Goal: Navigation & Orientation: Find specific page/section

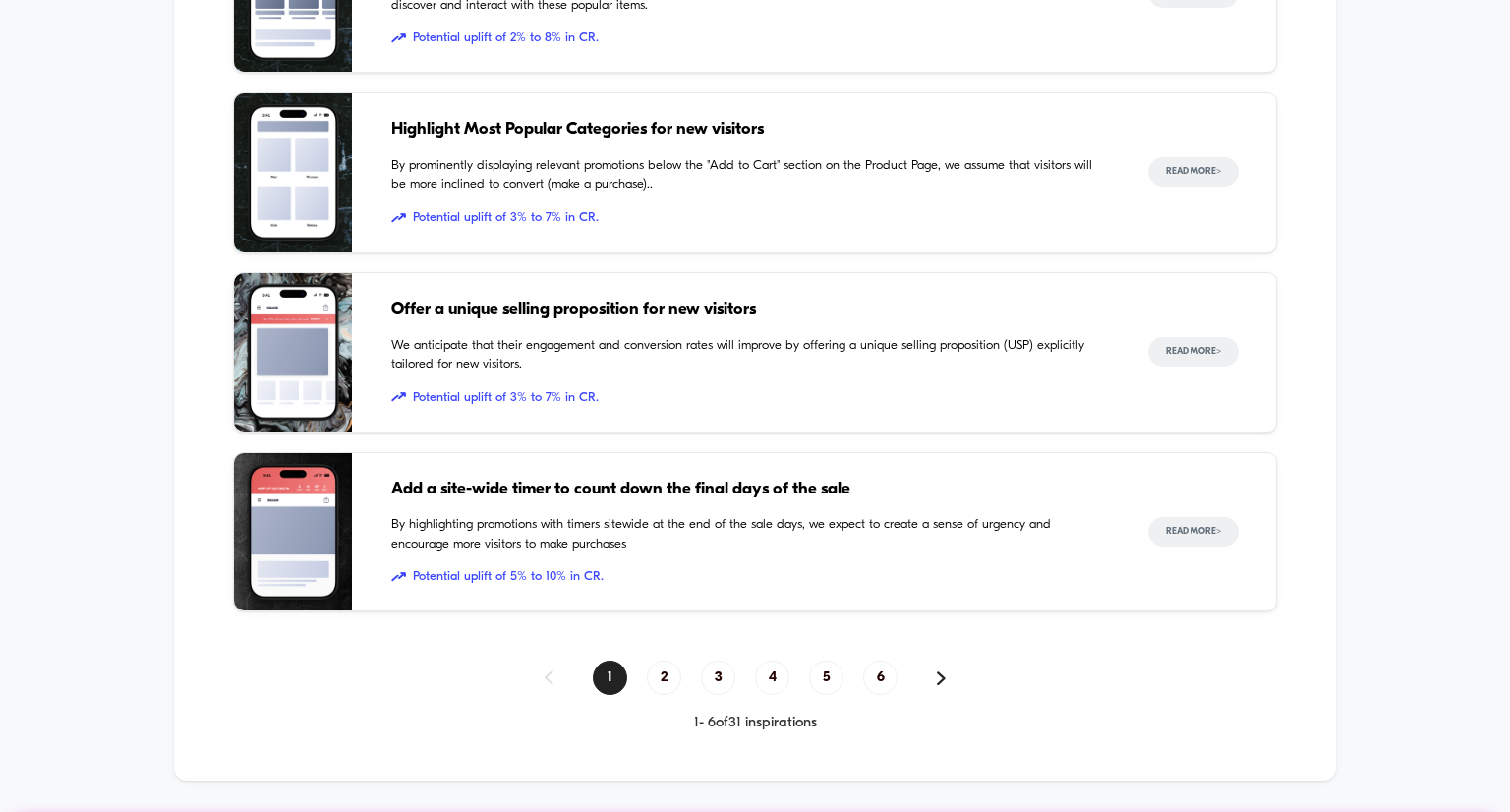
scroll to position [1441, 0]
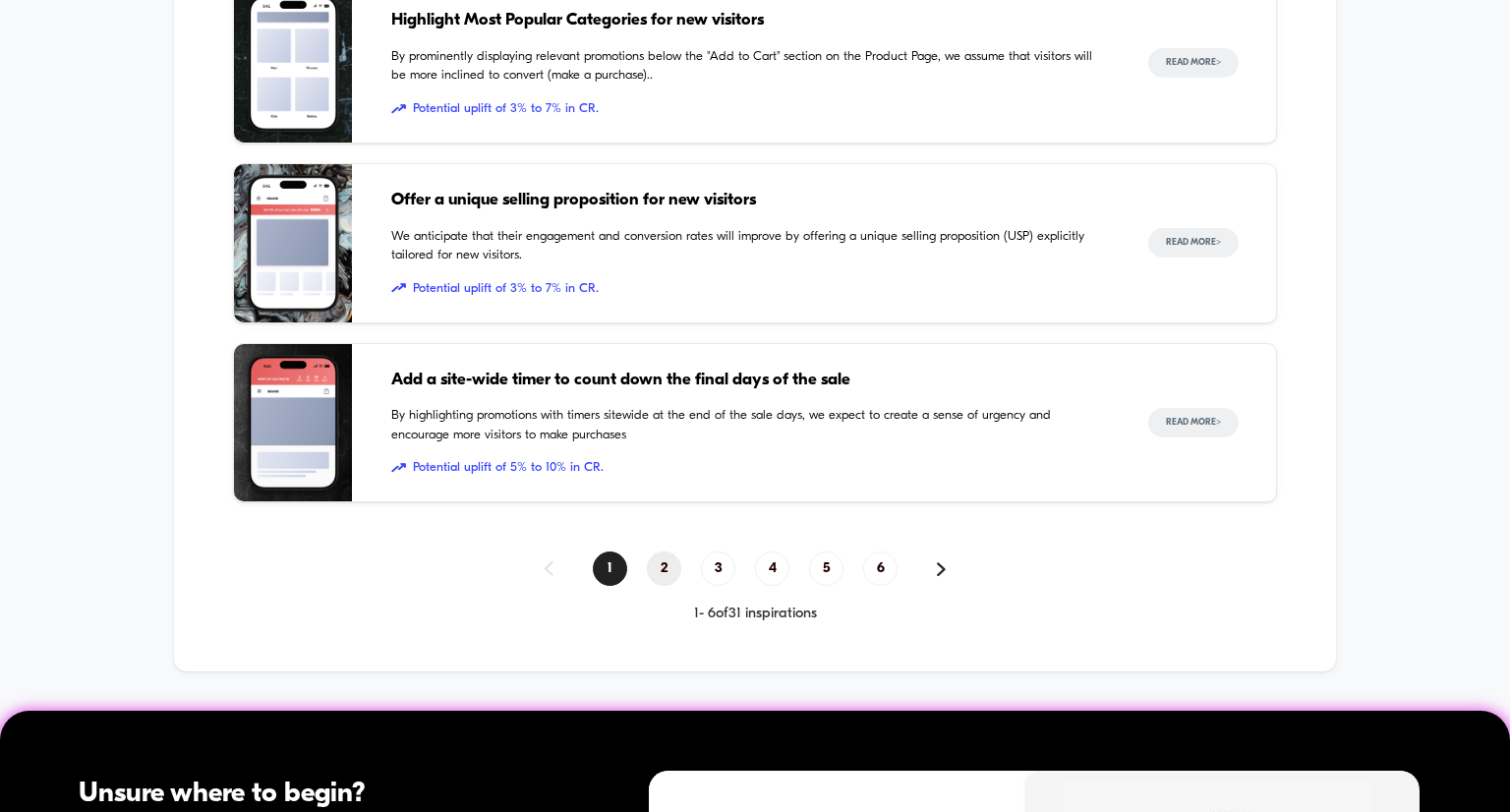
click at [657, 560] on span "2" at bounding box center [664, 568] width 34 height 34
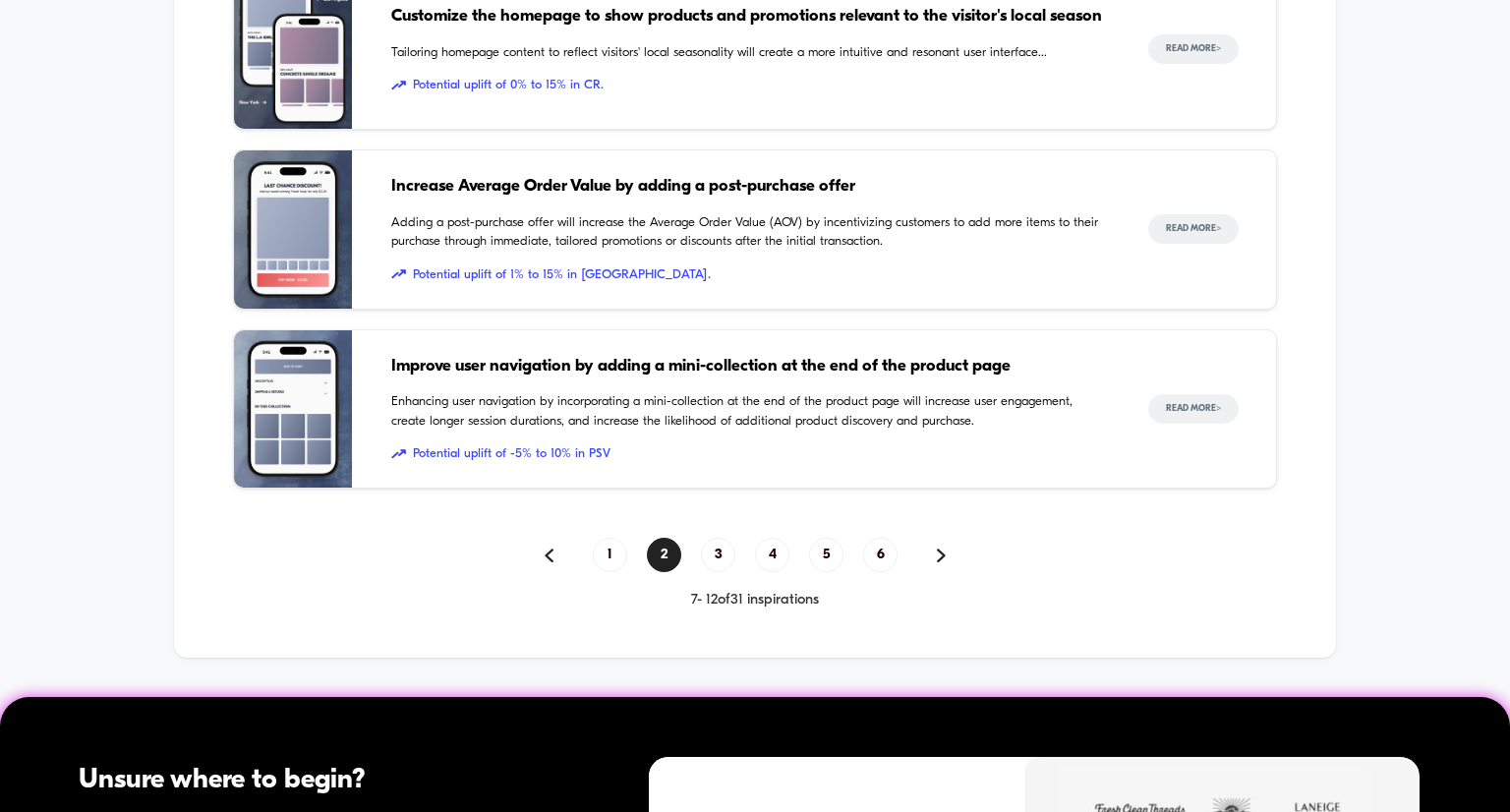
scroll to position [1703, 0]
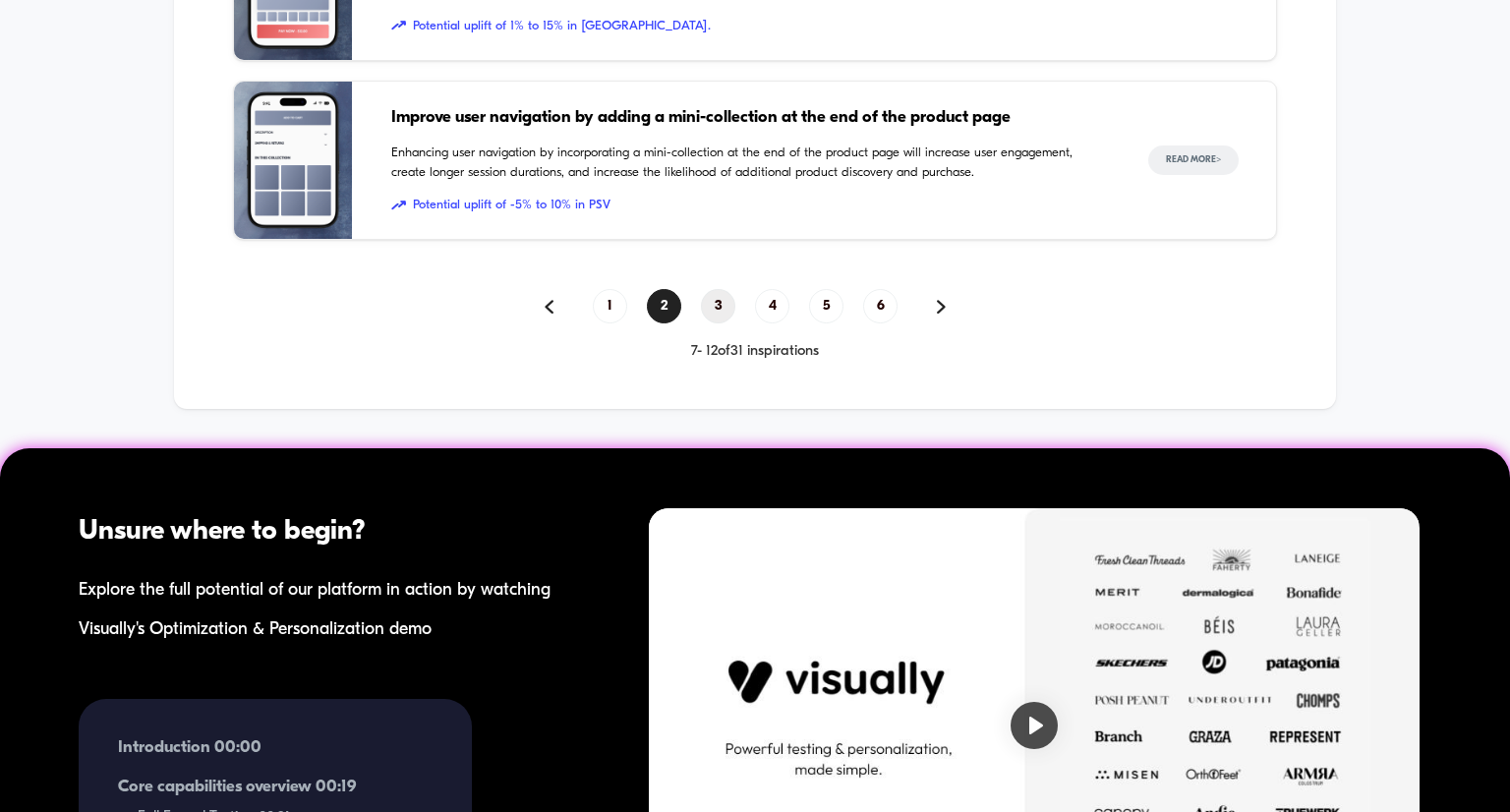
click at [724, 296] on span "3" at bounding box center [718, 306] width 34 height 34
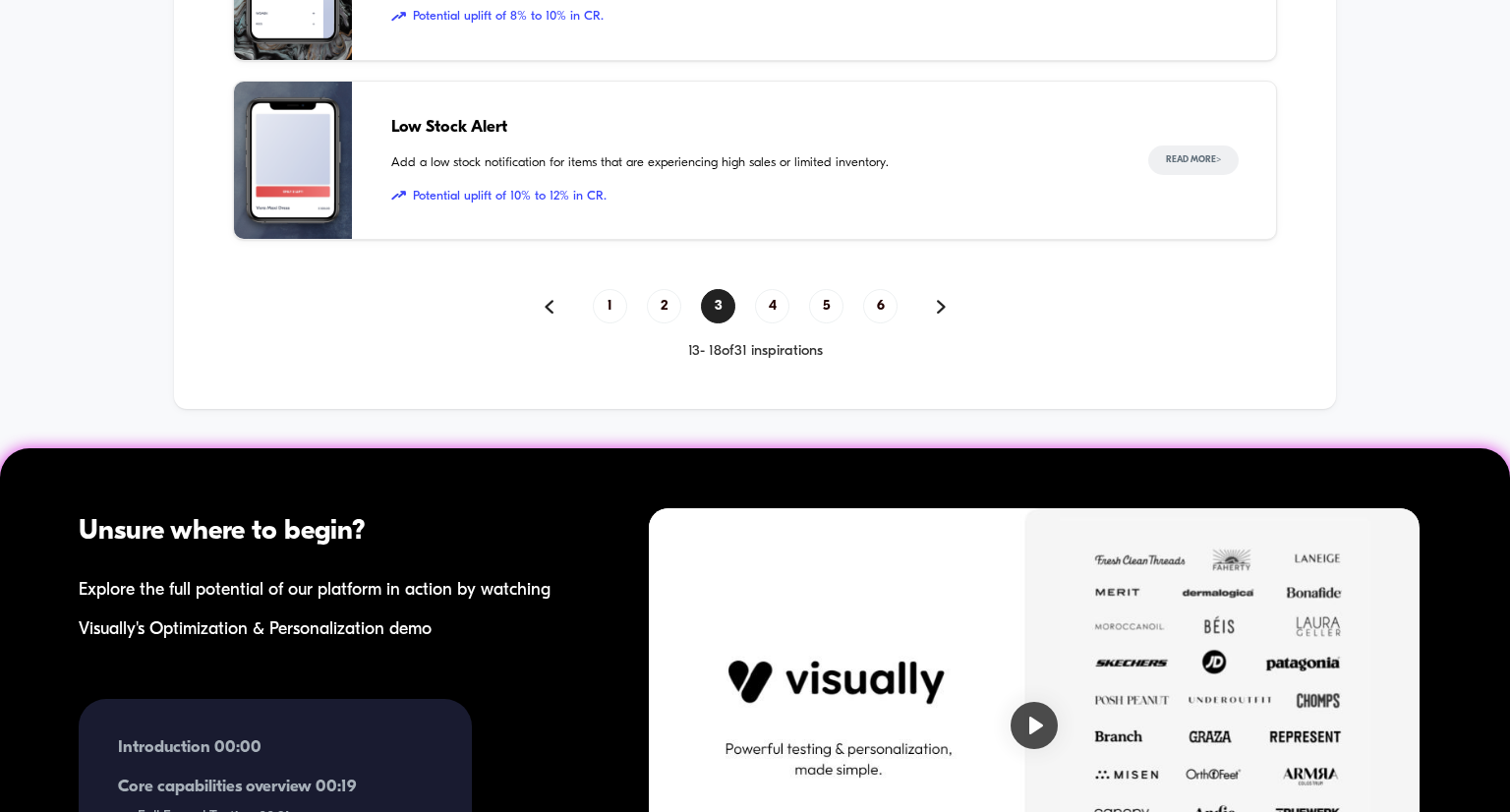
scroll to position [1572, 0]
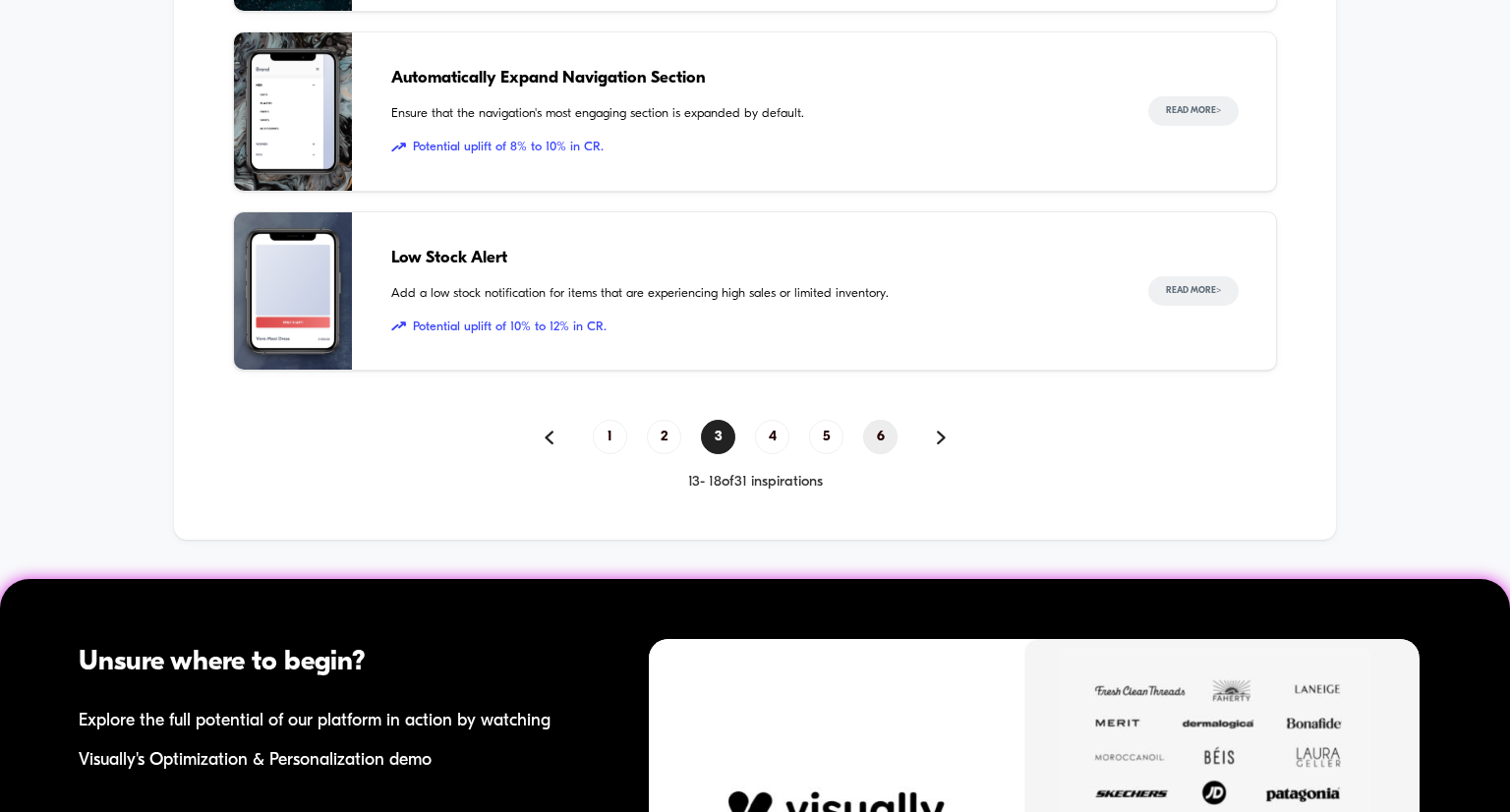
click at [878, 434] on span "6" at bounding box center [880, 436] width 34 height 34
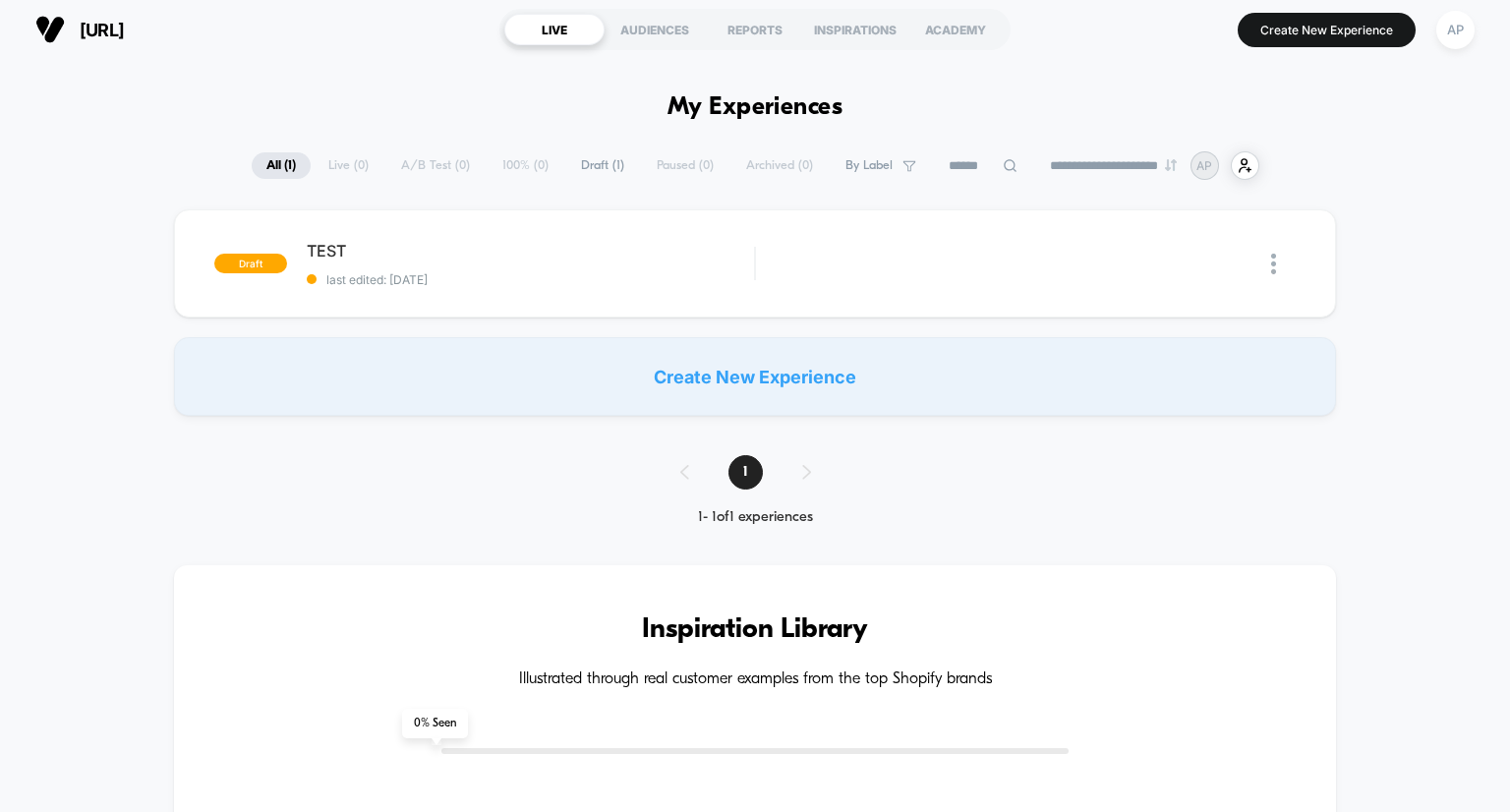
scroll to position [0, 0]
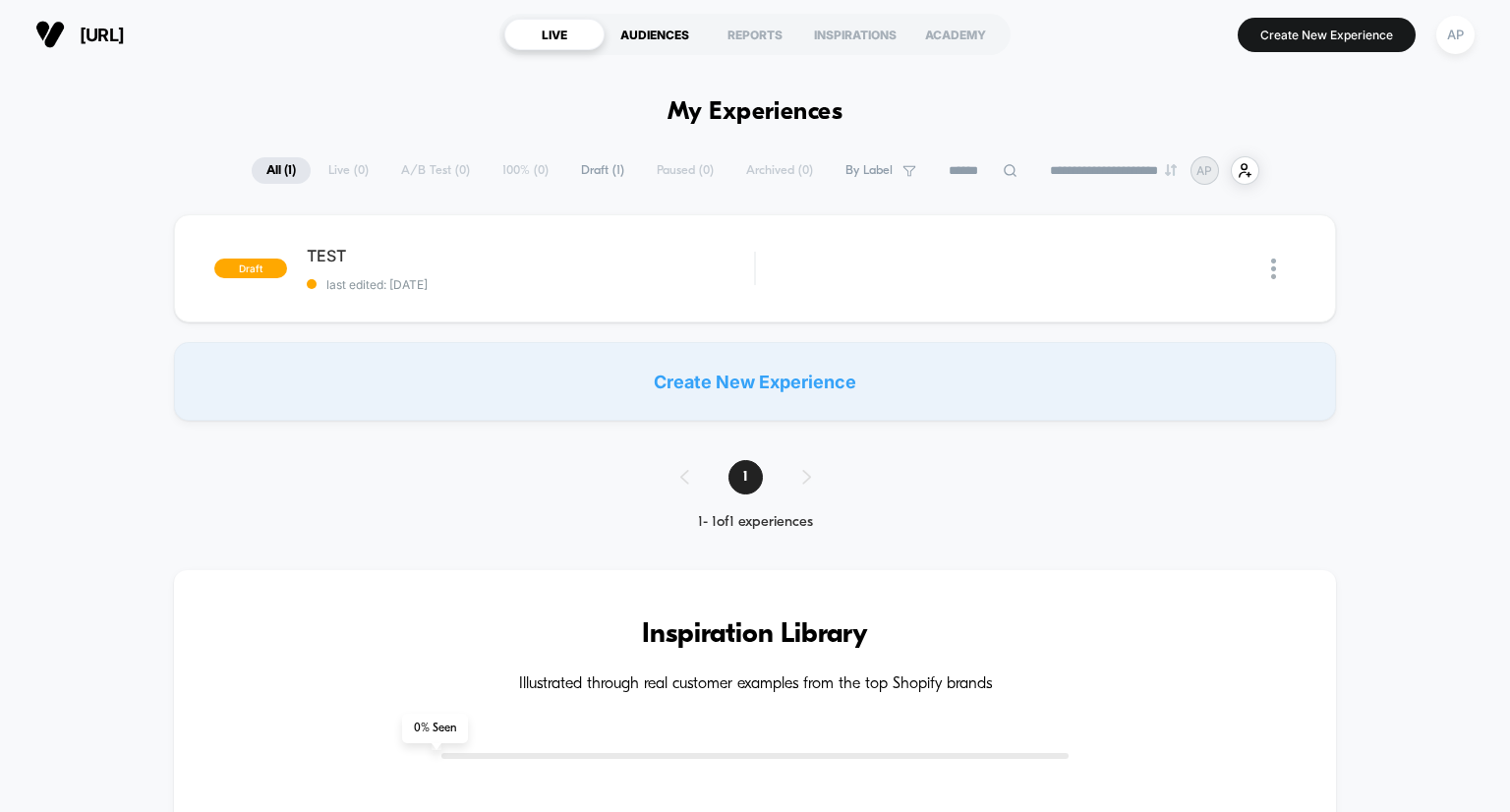
click at [679, 29] on div "AUDIENCES" at bounding box center [655, 34] width 100 height 31
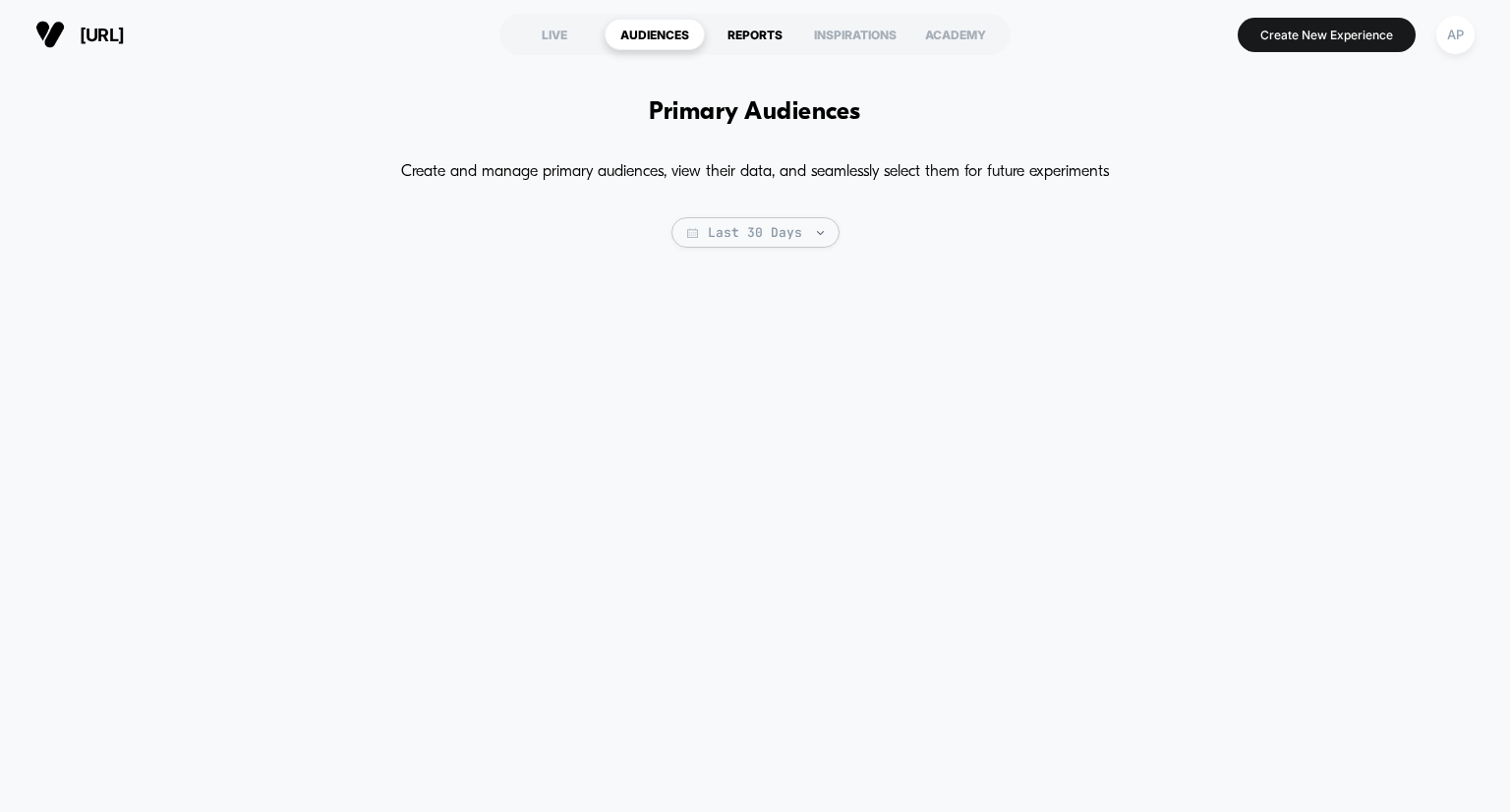
click at [775, 29] on div "REPORTS" at bounding box center [755, 34] width 100 height 31
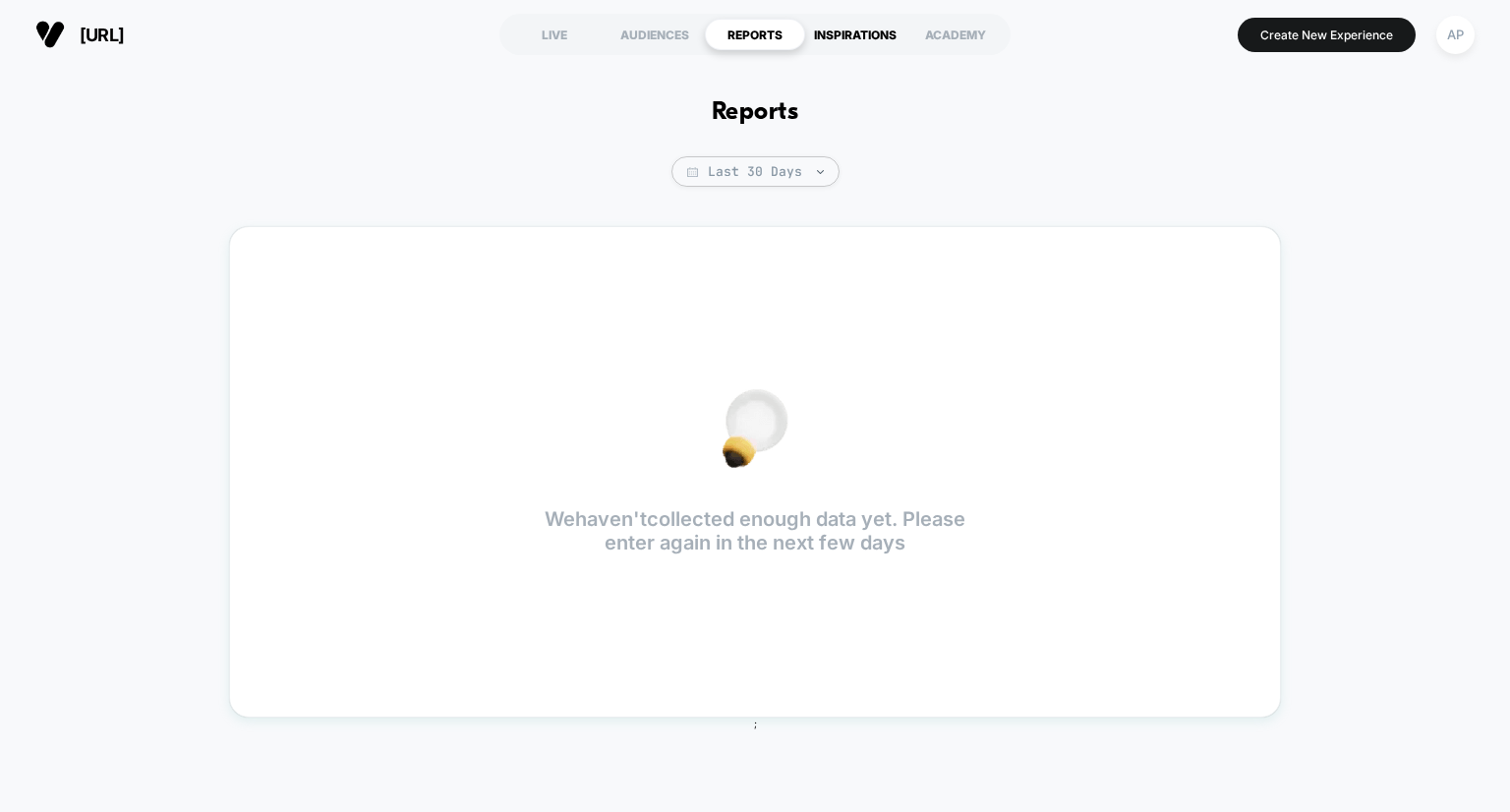
click at [849, 29] on div "INSPIRATIONS" at bounding box center [855, 34] width 100 height 31
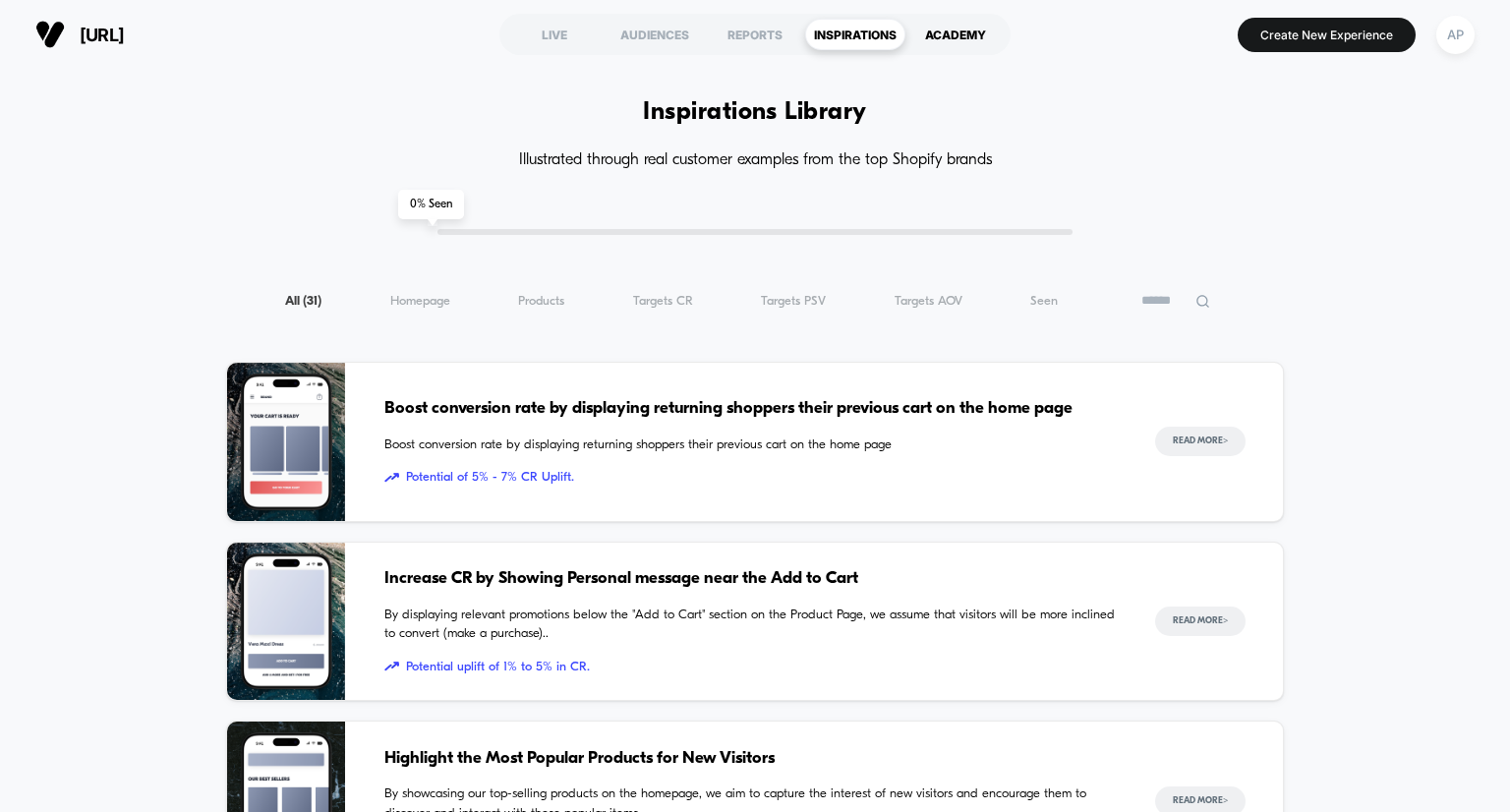
click at [961, 32] on div "ACADEMY" at bounding box center [956, 34] width 100 height 31
click at [558, 29] on div "LIVE" at bounding box center [554, 34] width 100 height 31
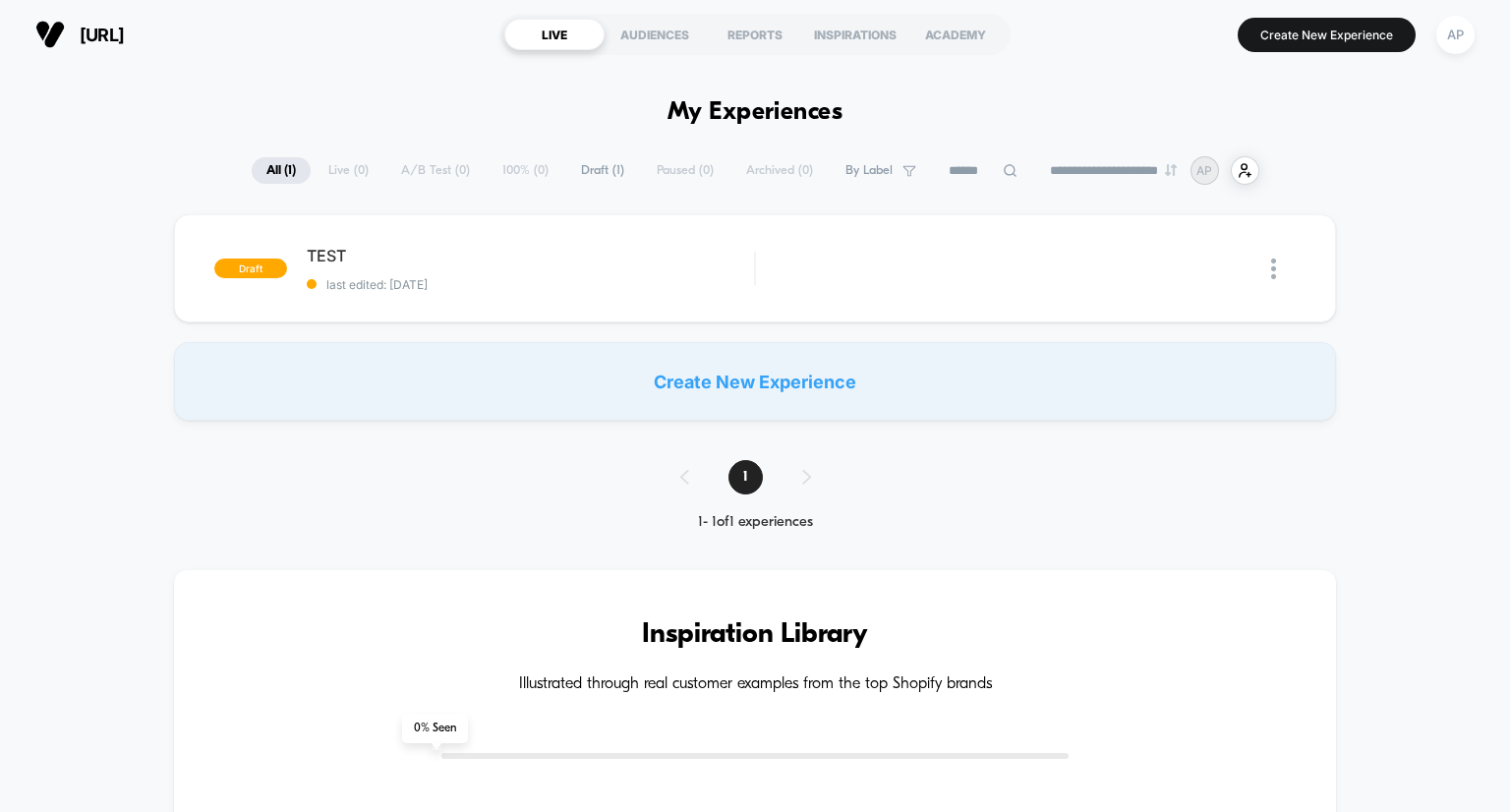
click at [124, 28] on span "[URL]" at bounding box center [101, 34] width 44 height 21
